Goal: Check status: Check status

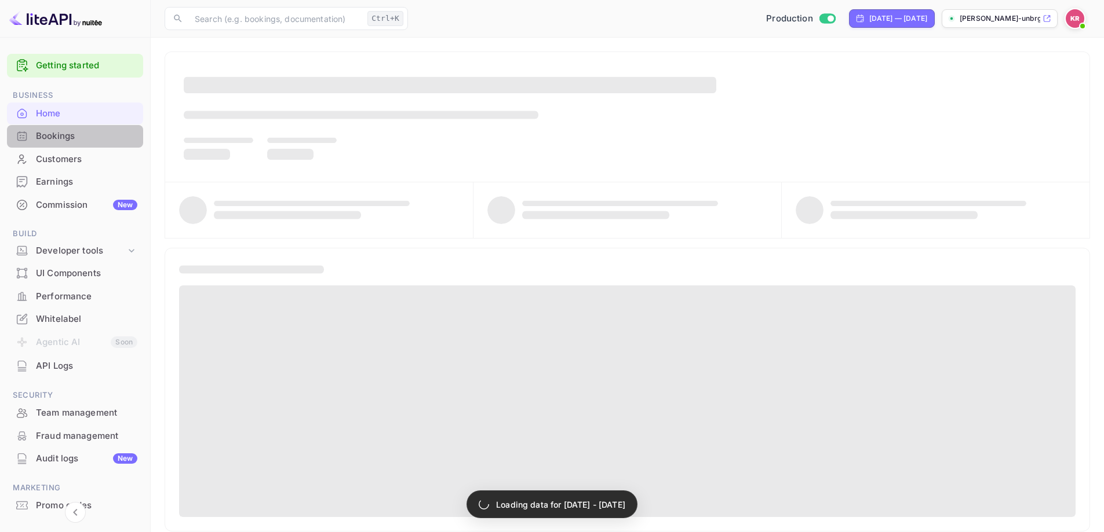
click at [79, 135] on div "Bookings" at bounding box center [86, 136] width 101 height 13
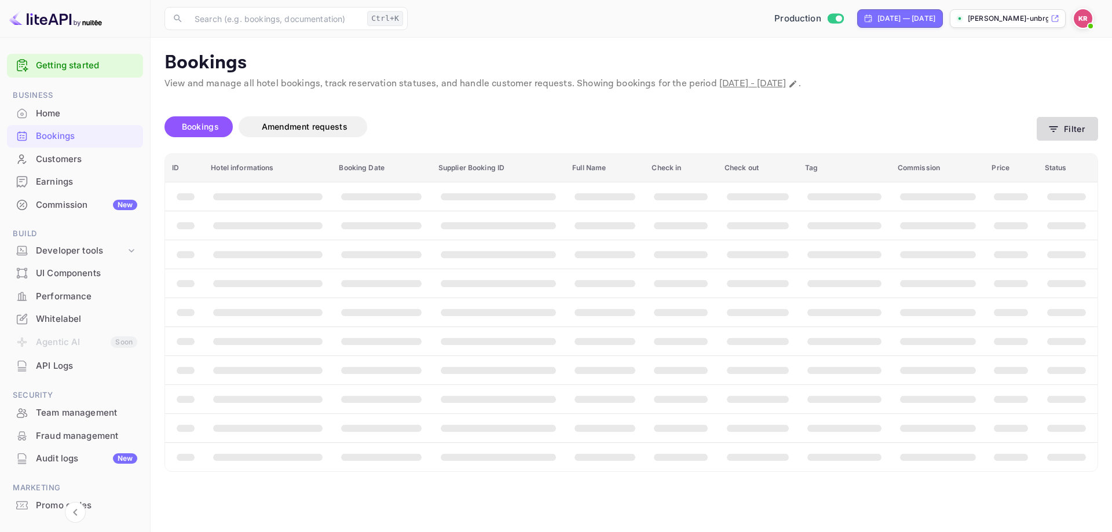
click at [1077, 126] on button "Filter" at bounding box center [1067, 129] width 61 height 24
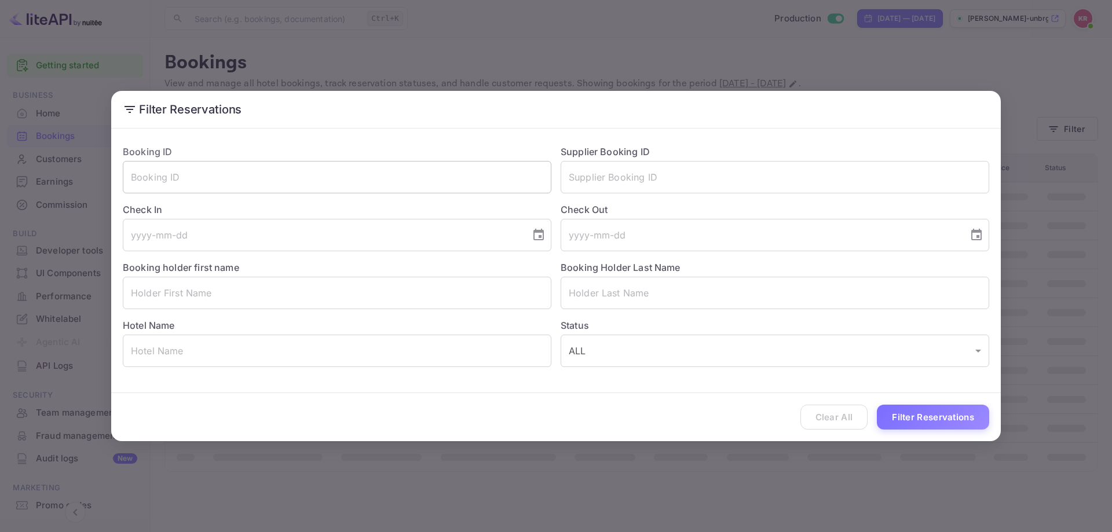
click at [221, 181] on input "text" at bounding box center [337, 177] width 429 height 32
paste input "0_pfSRoKV"
click at [897, 422] on button "Filter Reservations" at bounding box center [933, 417] width 112 height 25
click at [233, 181] on input "0_pfSRoKV" at bounding box center [337, 177] width 429 height 32
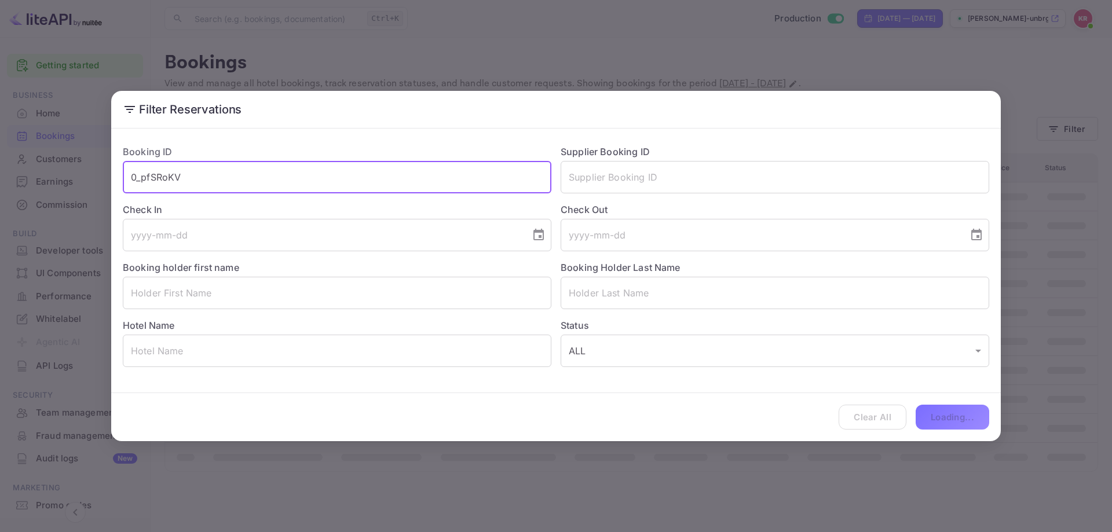
type input "0_pfSRoKV"
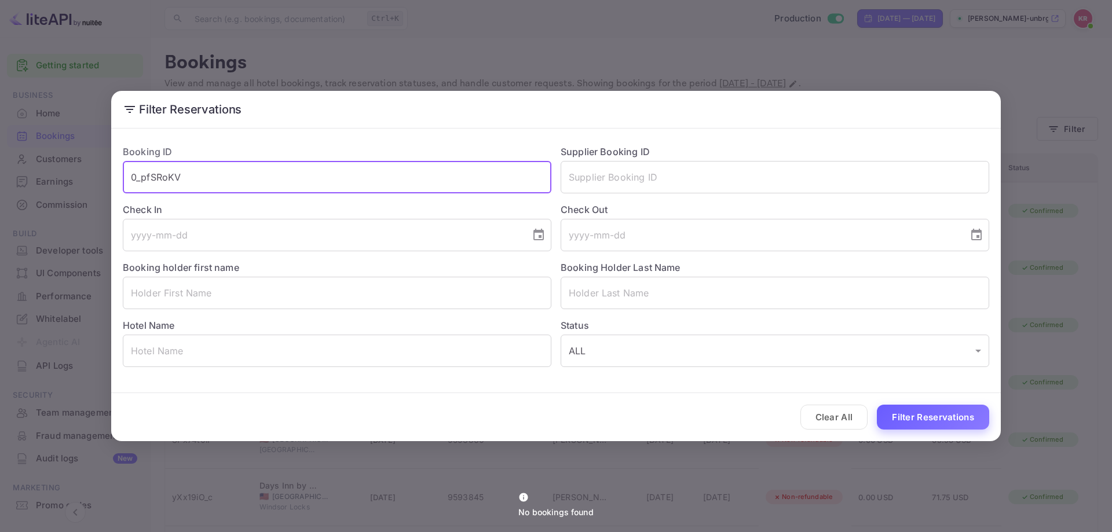
click at [922, 419] on button "Filter Reservations" at bounding box center [933, 417] width 112 height 25
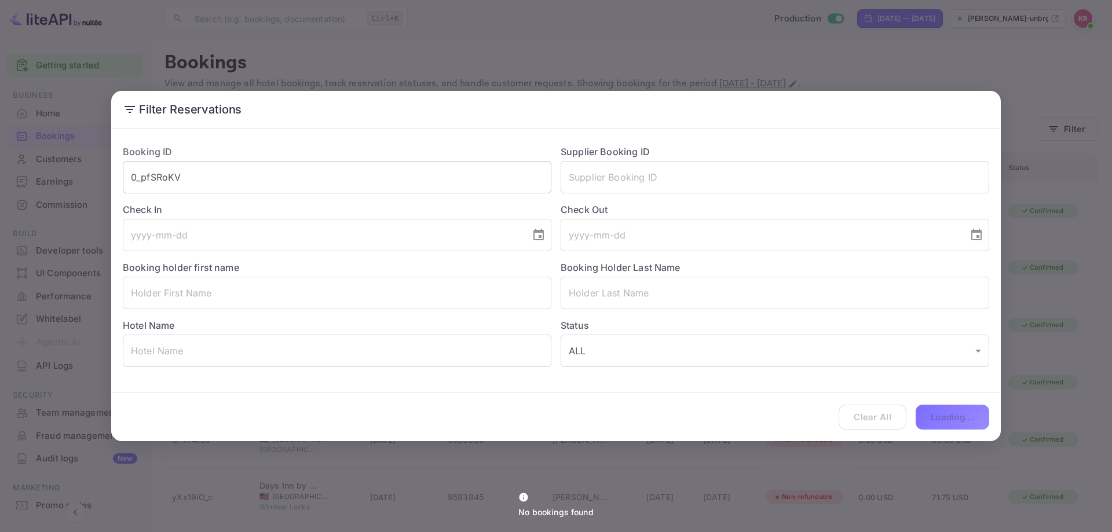
click at [245, 173] on input "0_pfSRoKV" at bounding box center [337, 177] width 429 height 32
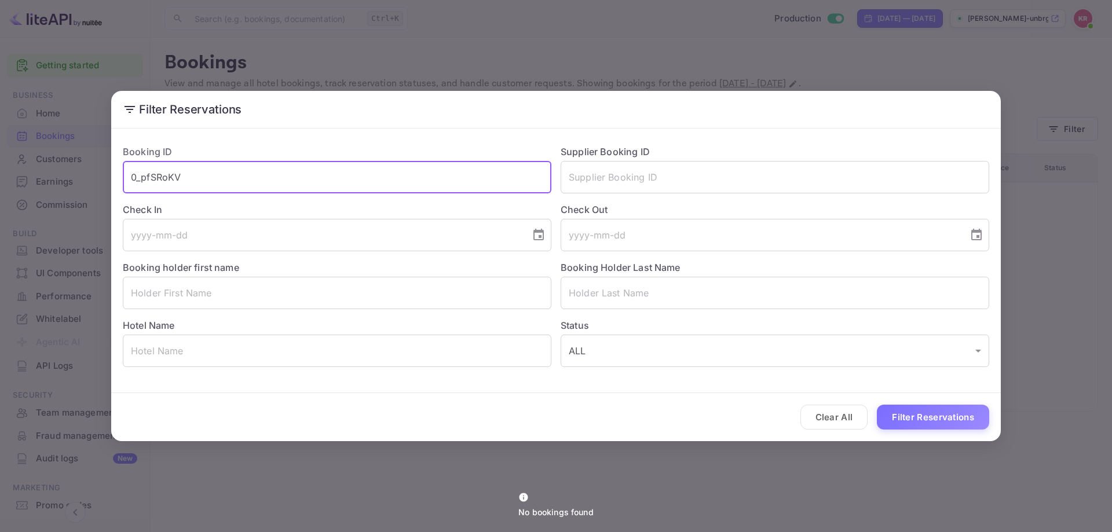
click at [1103, 302] on div "Filter Reservations Booking ID 0_pfSRoKV ​ Supplier Booking ID ​ Check In ​ Che…" at bounding box center [556, 266] width 1112 height 532
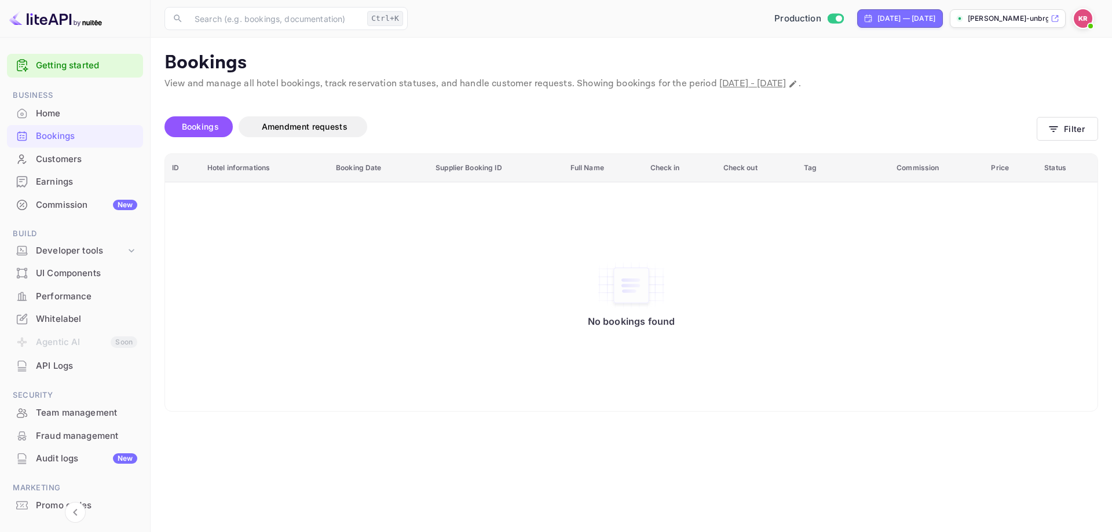
click at [1089, 17] on img at bounding box center [1083, 18] width 19 height 19
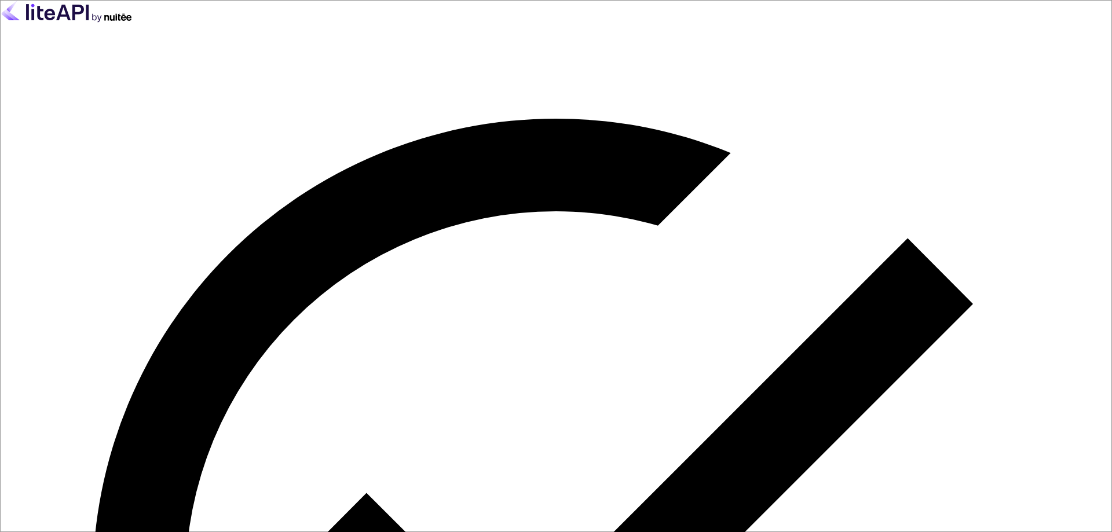
type input "[EMAIL_ADDRESS][DOMAIN_NAME]"
